Goal: Information Seeking & Learning: Learn about a topic

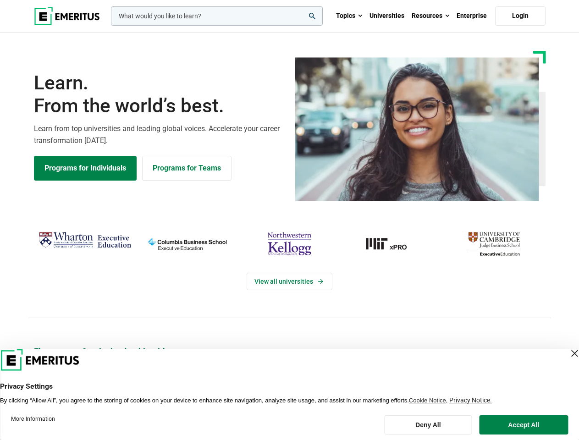
click at [289, 220] on div "View all universities" at bounding box center [289, 273] width 590 height 144
click at [217, 16] on input "woocommerce-product-search-field-0" at bounding box center [217, 15] width 212 height 19
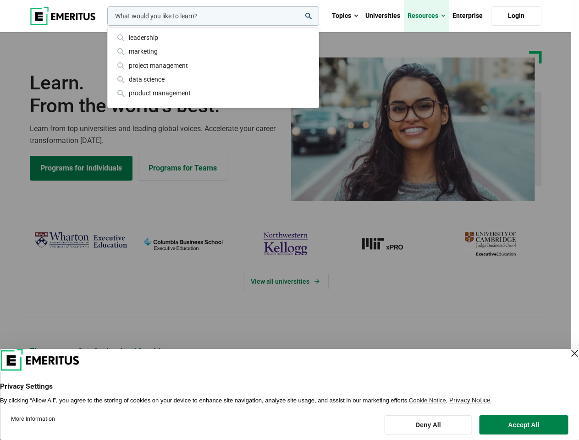
click at [431, 16] on link "Resources" at bounding box center [426, 16] width 45 height 32
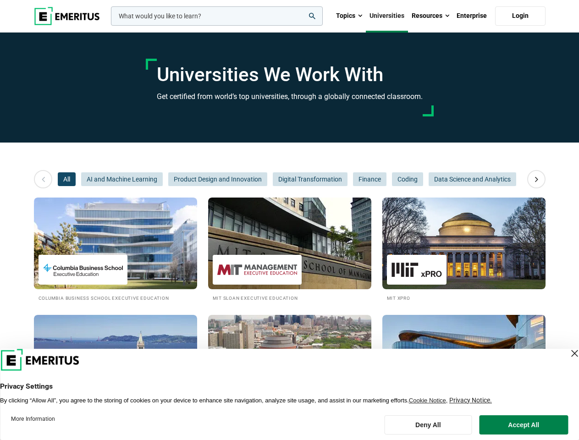
click at [217, 16] on input "woocommerce-product-search-field-0" at bounding box center [217, 15] width 212 height 19
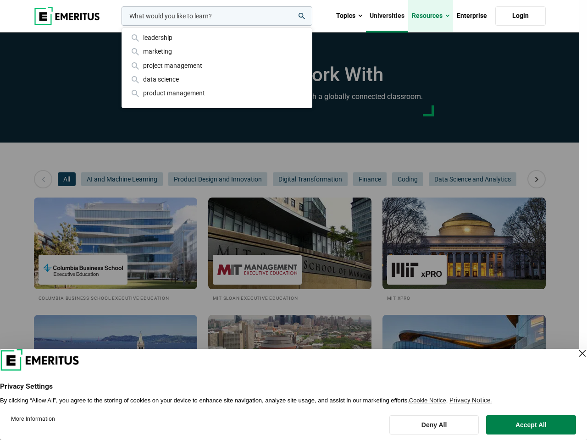
click at [431, 16] on link "Resources" at bounding box center [430, 16] width 45 height 32
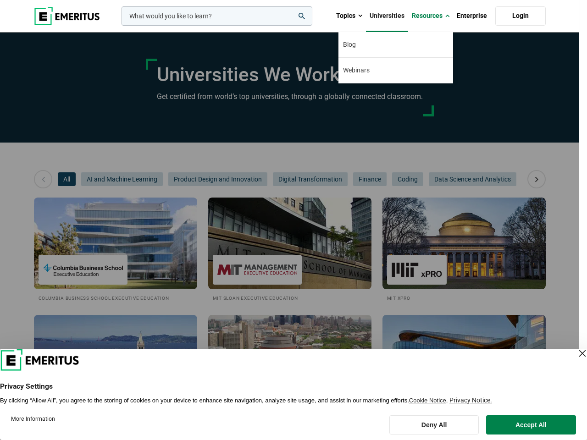
click at [120, 26] on div "leadership marketing project management data science product management" at bounding box center [216, 15] width 193 height 19
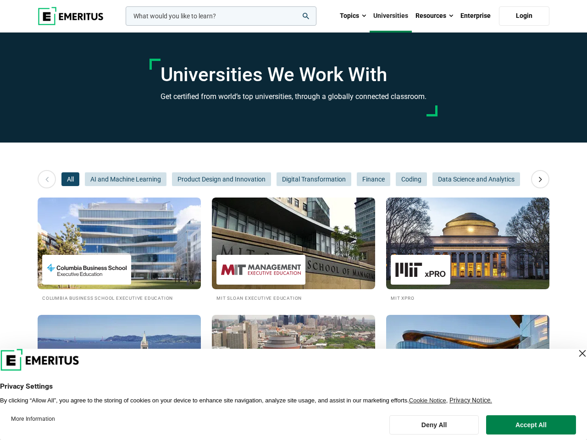
click at [537, 179] on icon at bounding box center [540, 179] width 16 height 17
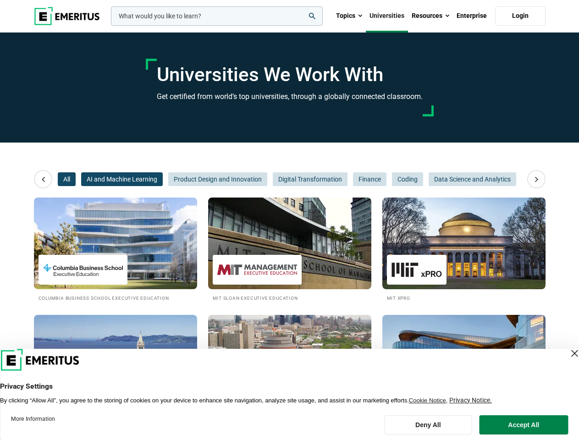
click at [81, 179] on span "AI and Machine Learning" at bounding box center [122, 179] width 82 height 14
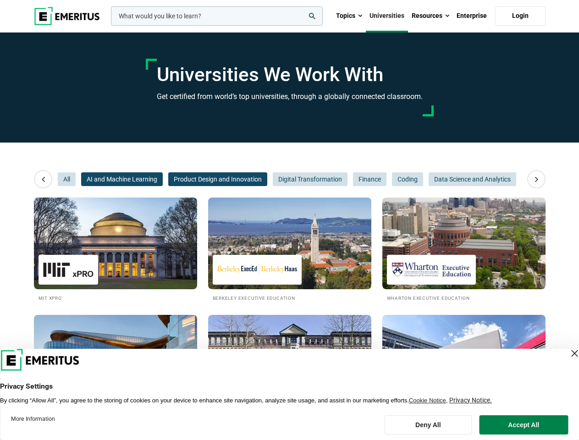
click at [168, 179] on span "Product Design and Innovation" at bounding box center [217, 179] width 99 height 14
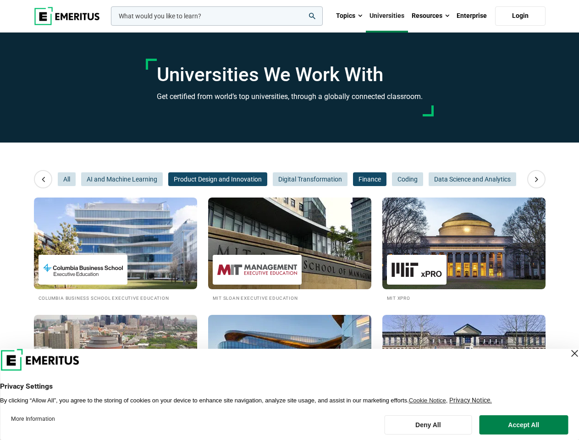
click at [353, 179] on span "Finance" at bounding box center [369, 179] width 33 height 14
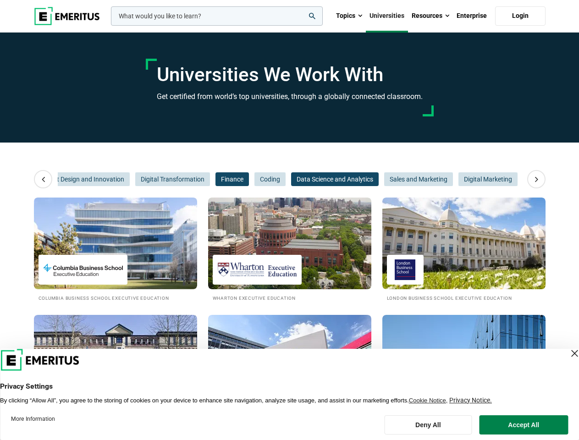
click at [310, 179] on span "Data Science and Analytics" at bounding box center [335, 179] width 88 height 14
